Goal: Register for event/course

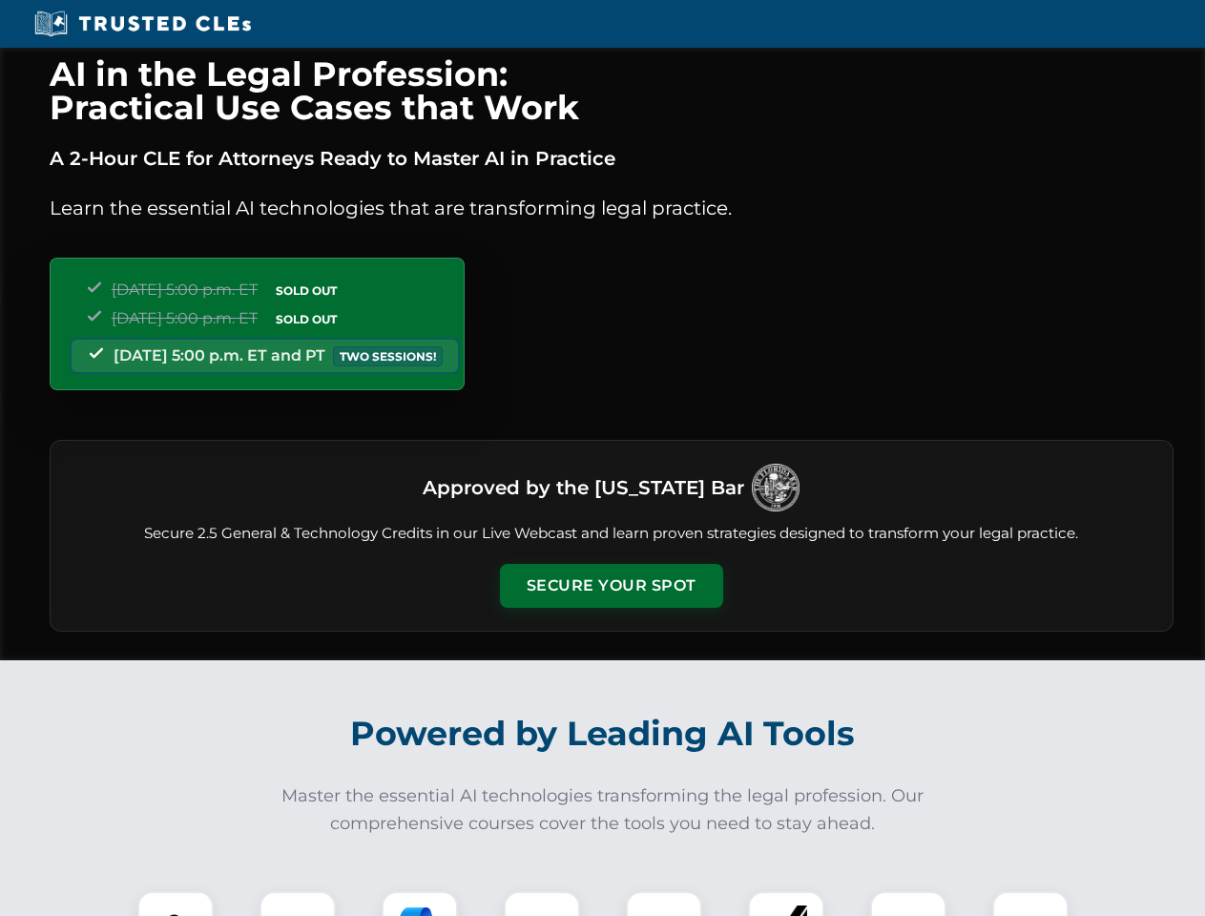
click at [611, 586] on button "Secure Your Spot" at bounding box center [611, 586] width 223 height 44
